Goal: Participate in discussion: Engage in conversation with other users on a specific topic

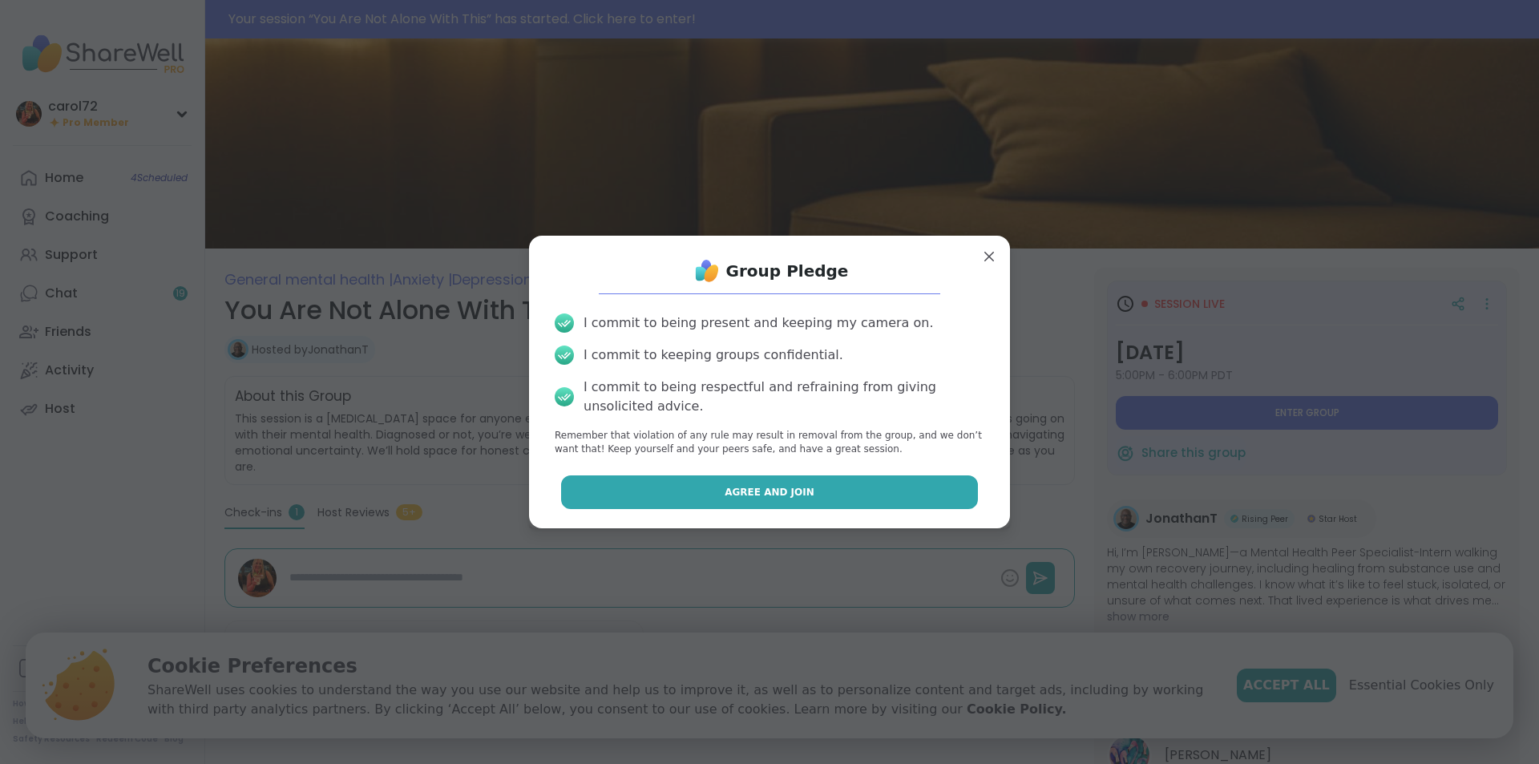
click at [726, 488] on span "Agree and Join" at bounding box center [770, 492] width 90 height 14
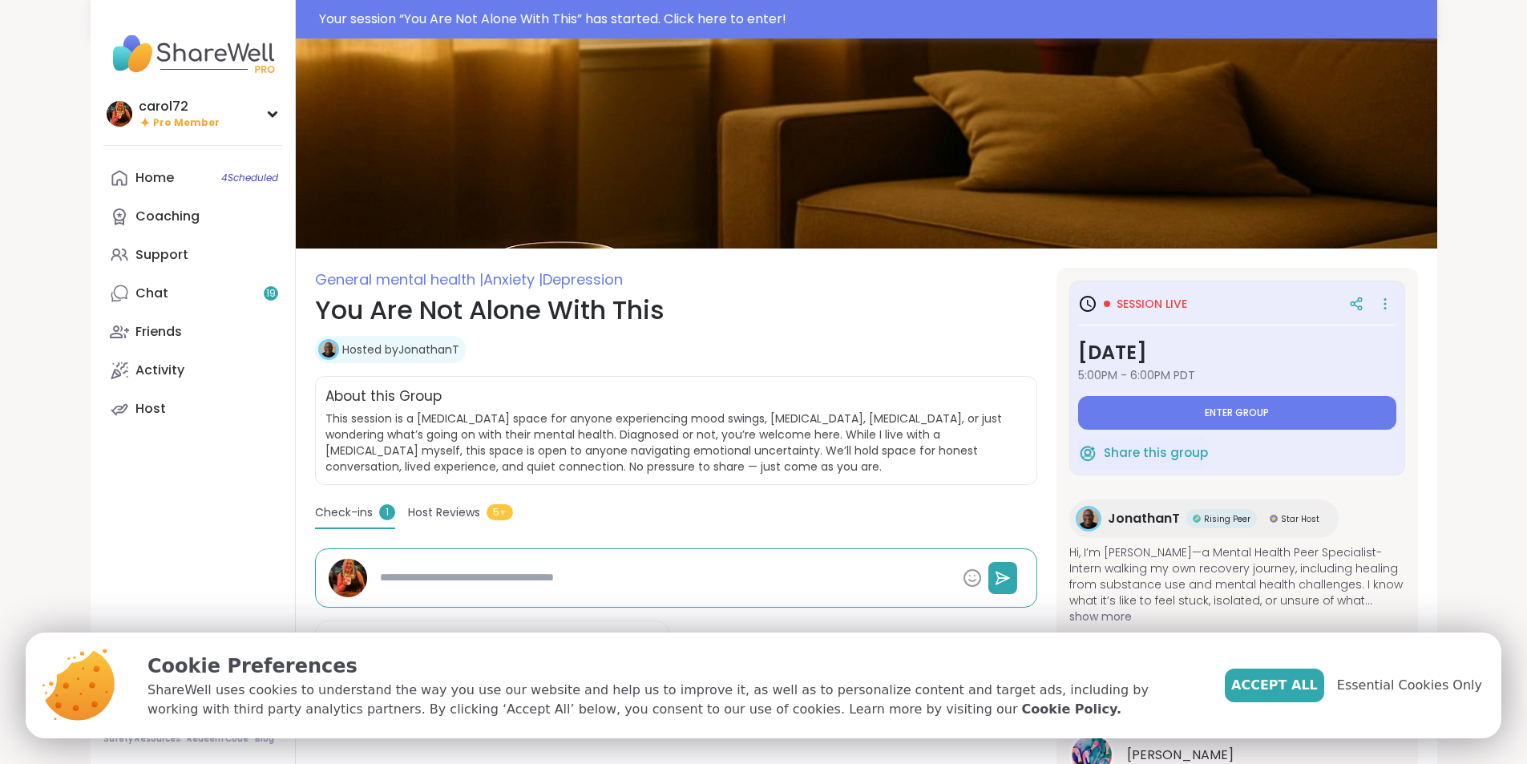
type textarea "*"
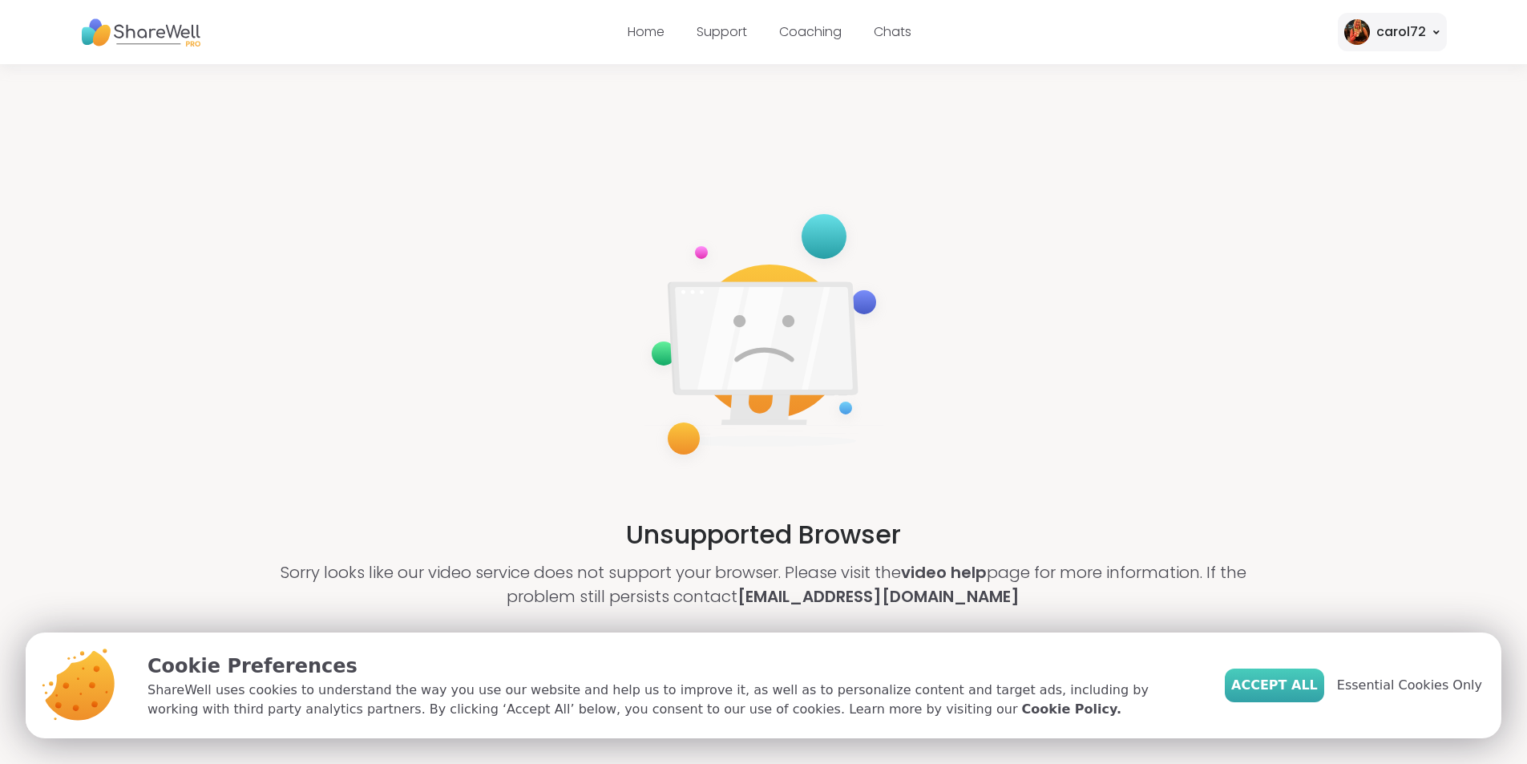
click at [1300, 684] on span "Accept All" at bounding box center [1275, 685] width 87 height 19
